Goal: Navigation & Orientation: Find specific page/section

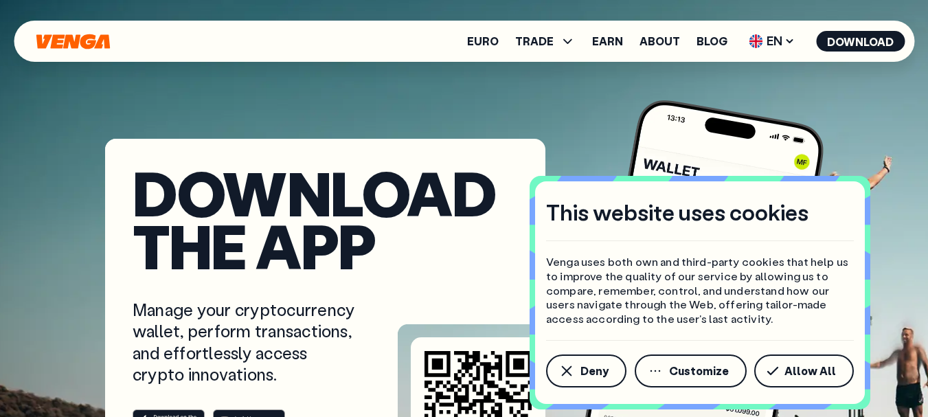
click at [764, 371] on button "Allow All" at bounding box center [804, 371] width 100 height 33
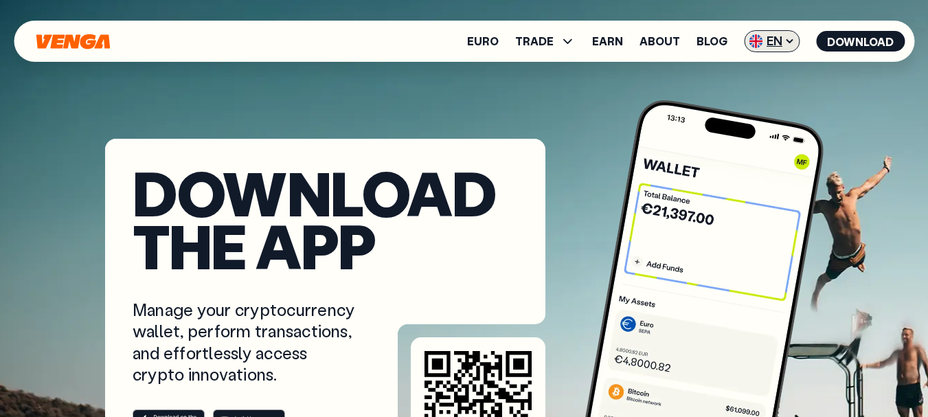
click at [767, 34] on span "EN" at bounding box center [772, 41] width 56 height 22
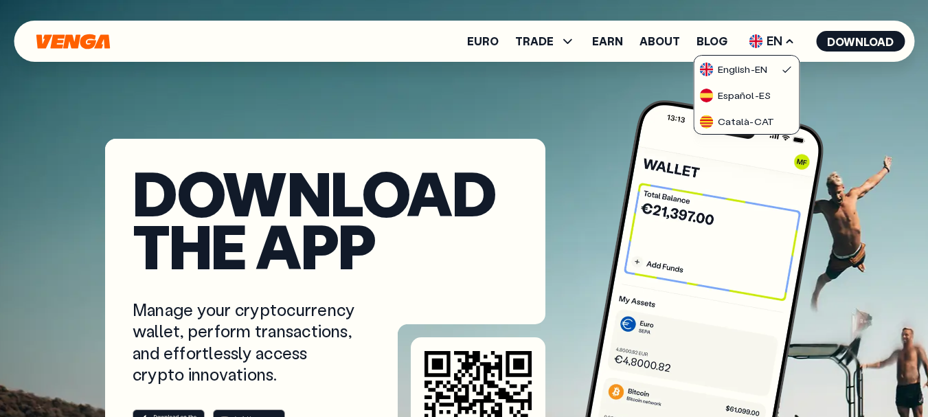
click at [635, 91] on div "Download the app Manage your cryptocurrency wallet, perform transactions, and e…" at bounding box center [464, 278] width 928 height 557
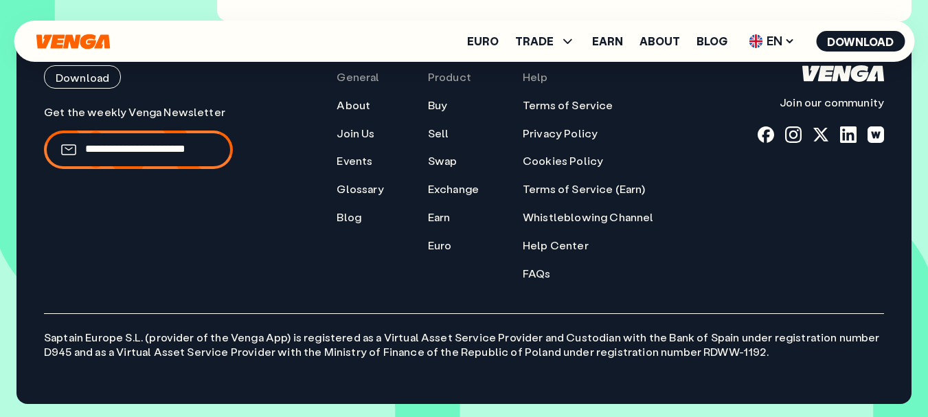
scroll to position [5568, 0]
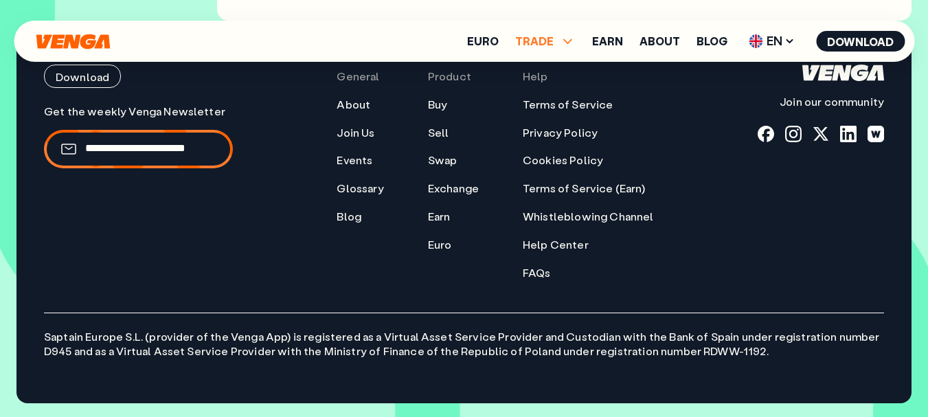
click at [559, 42] on span "TRADE" at bounding box center [545, 41] width 60 height 16
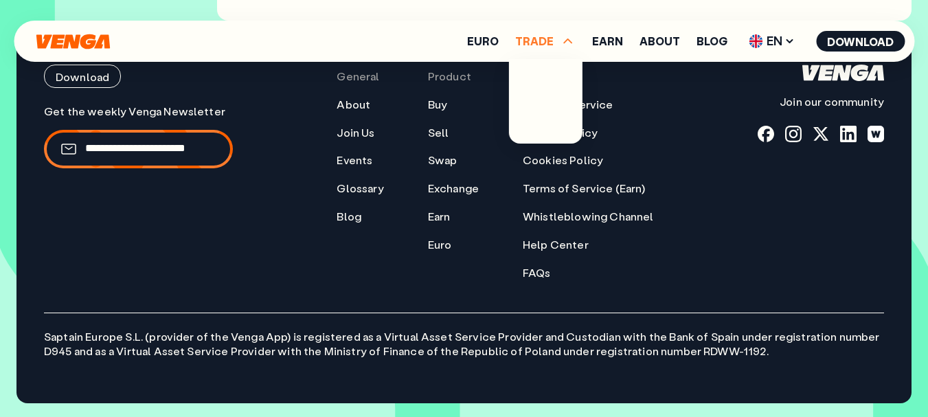
click at [361, 271] on div "General About Join Us Events Glossary Blog" at bounding box center [360, 172] width 47 height 215
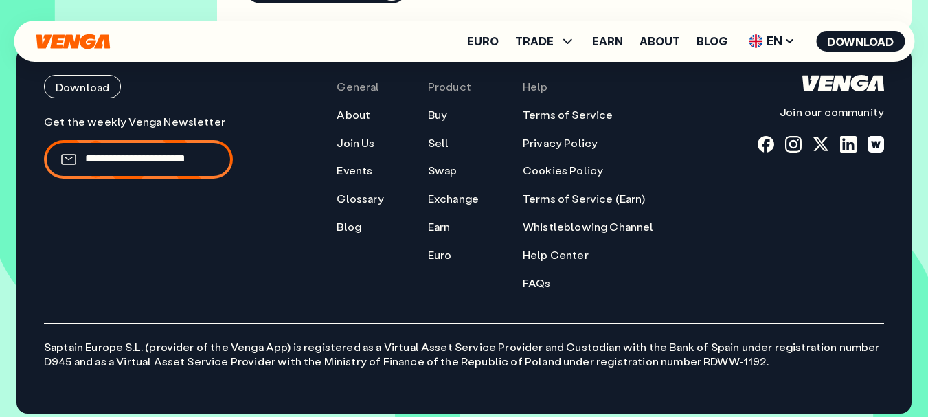
scroll to position [5536, 0]
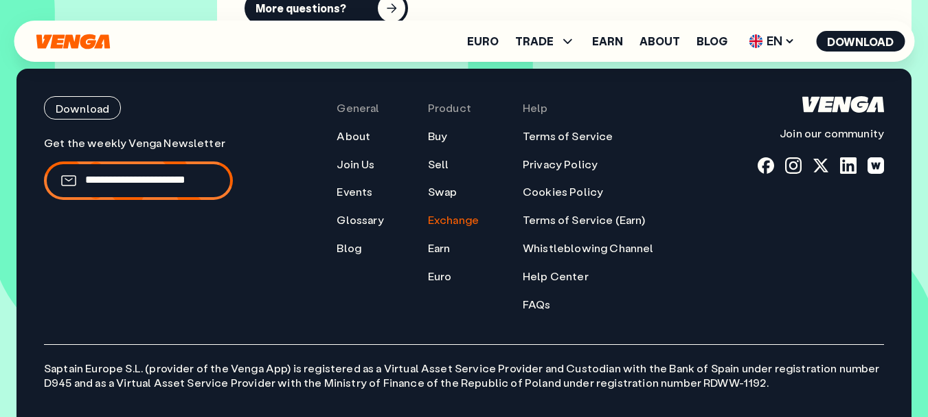
click at [458, 223] on link "Exchange" at bounding box center [453, 220] width 51 height 14
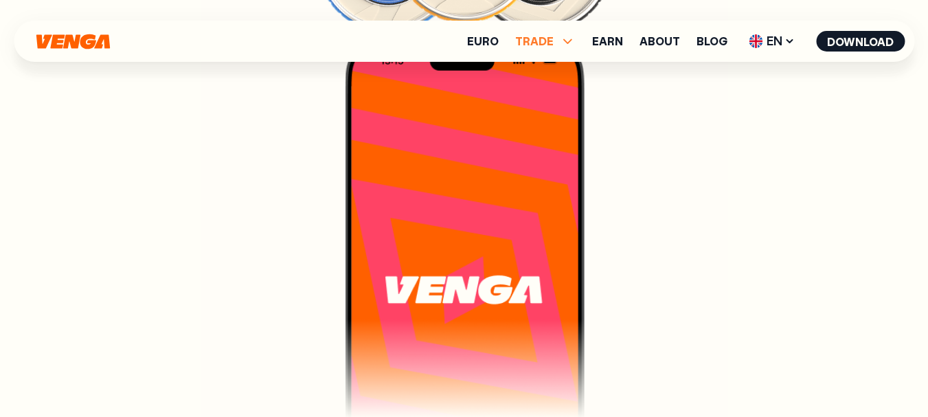
scroll to position [3160, 0]
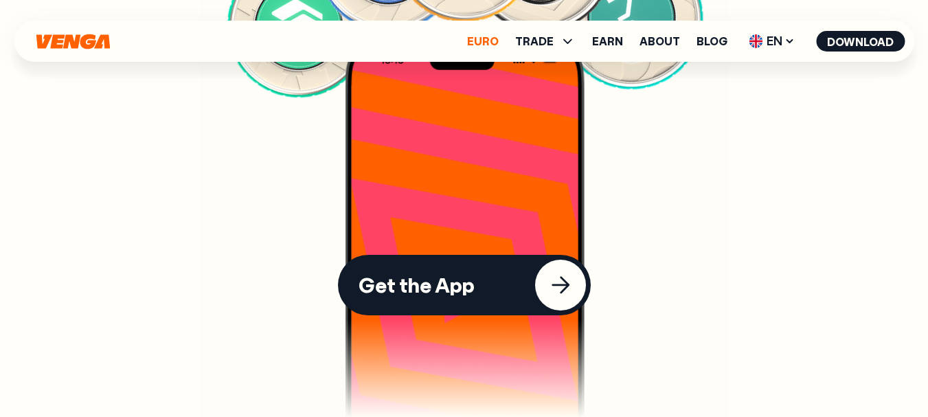
click at [484, 42] on link "Euro" at bounding box center [483, 41] width 32 height 11
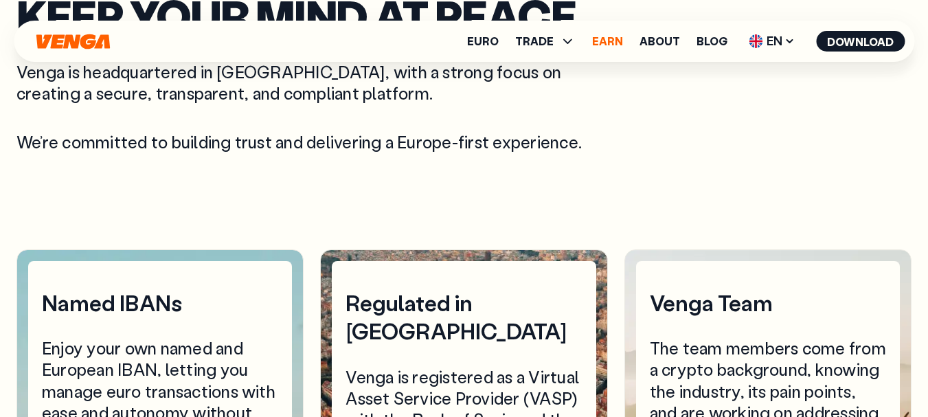
scroll to position [2886, 0]
click at [598, 46] on link "Earn" at bounding box center [607, 41] width 31 height 11
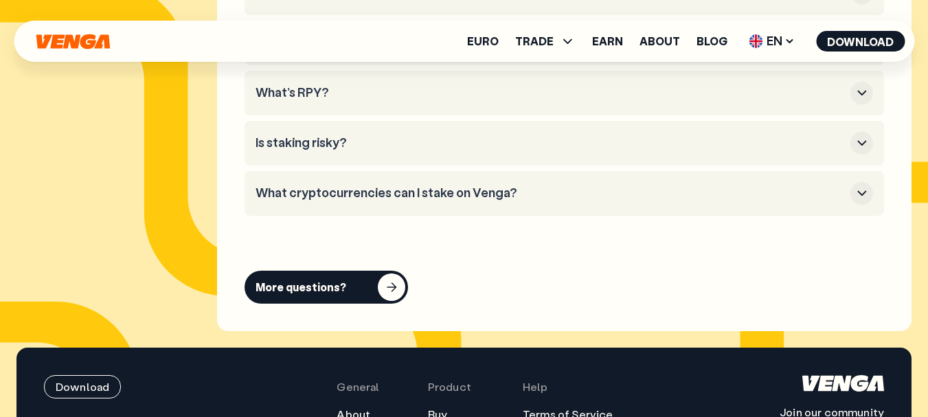
scroll to position [6183, 0]
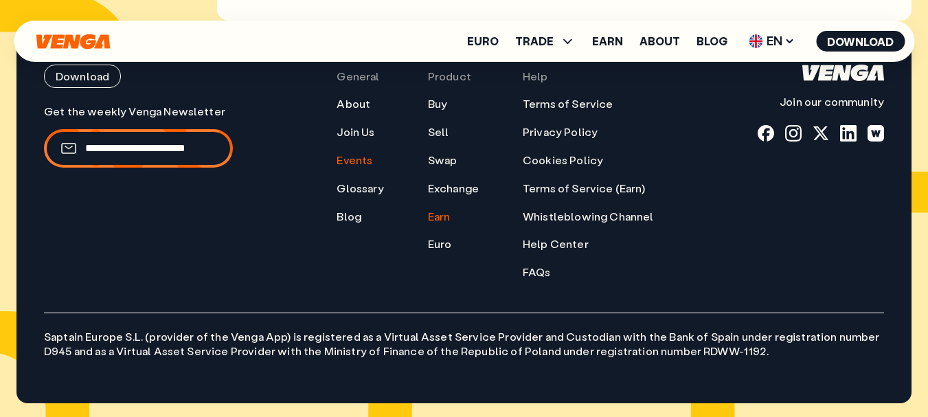
click at [362, 163] on link "Events" at bounding box center [355, 160] width 36 height 14
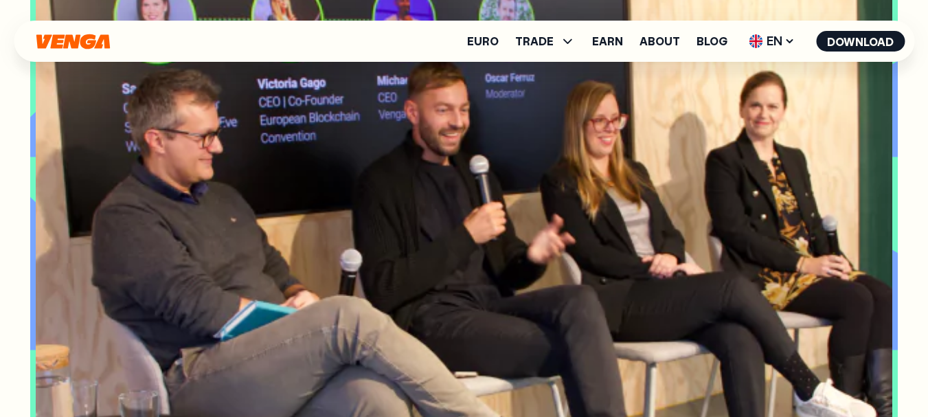
scroll to position [4535, 0]
